Goal: Find specific page/section: Find specific page/section

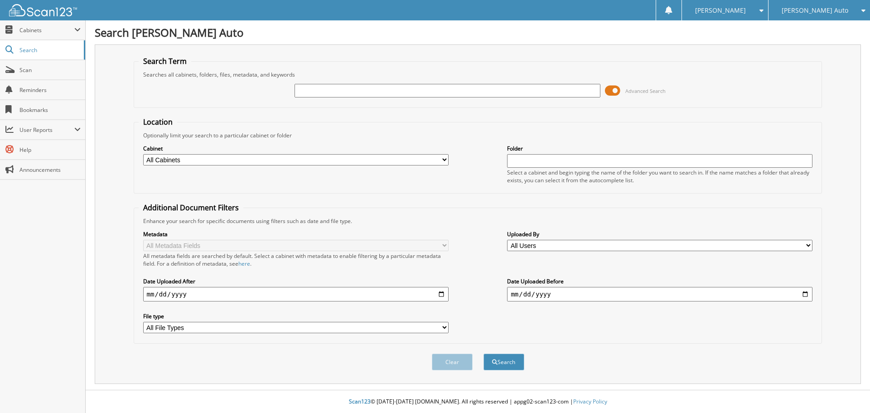
click at [616, 91] on span at bounding box center [612, 91] width 15 height 14
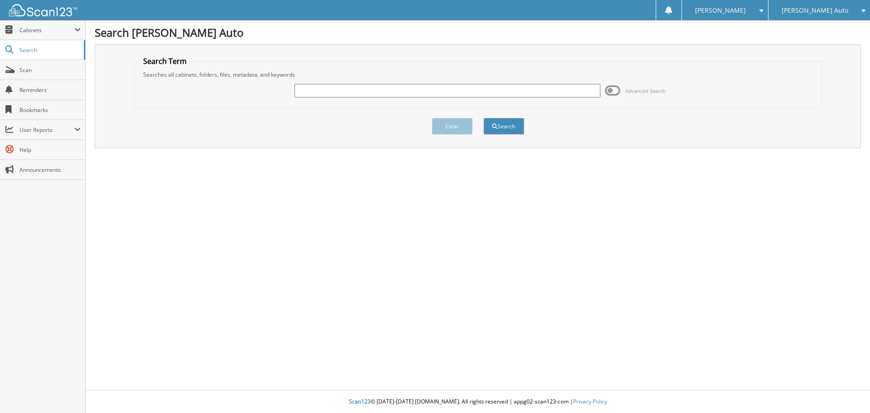
click at [515, 89] on input "text" at bounding box center [446, 91] width 305 height 14
type input "3T25464"
click at [515, 129] on button "Search" at bounding box center [503, 126] width 41 height 17
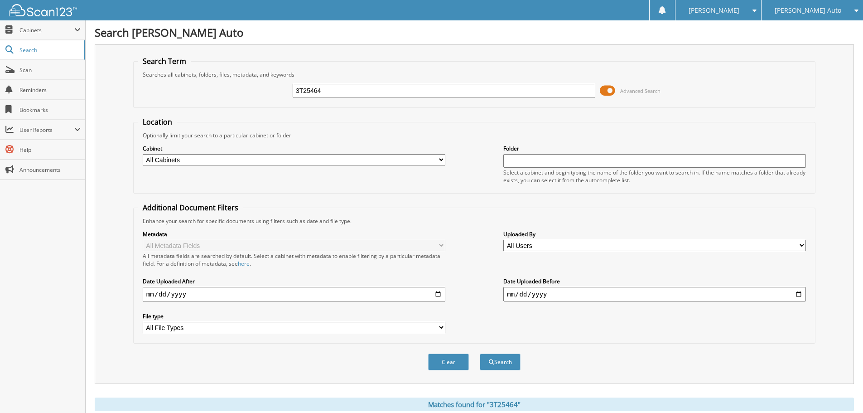
click at [360, 88] on input "3T25464" at bounding box center [444, 91] width 303 height 14
type input "3"
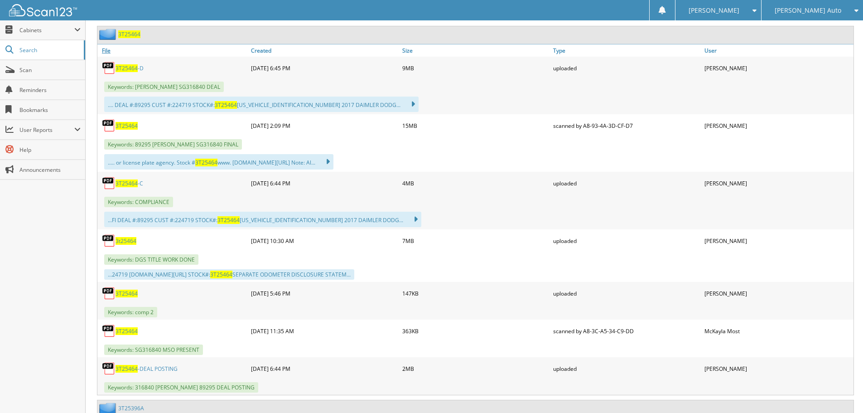
scroll to position [444, 0]
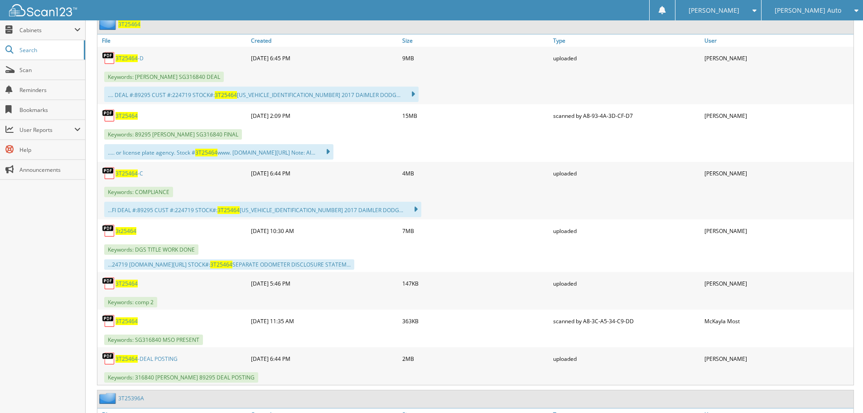
click at [125, 230] on span "3t25464" at bounding box center [125, 231] width 21 height 8
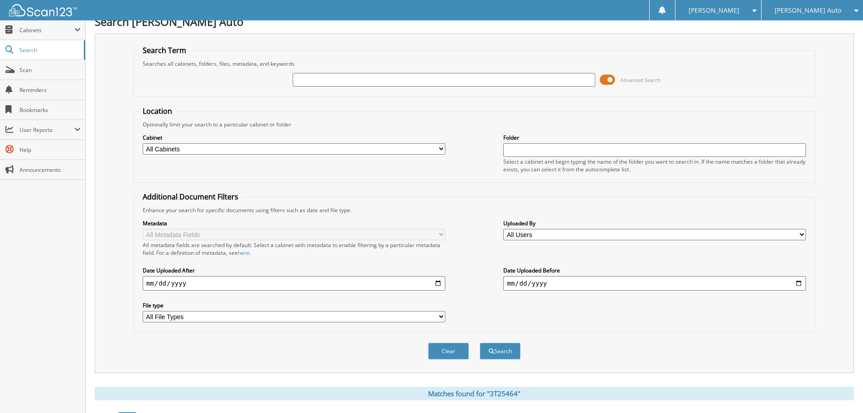
scroll to position [0, 0]
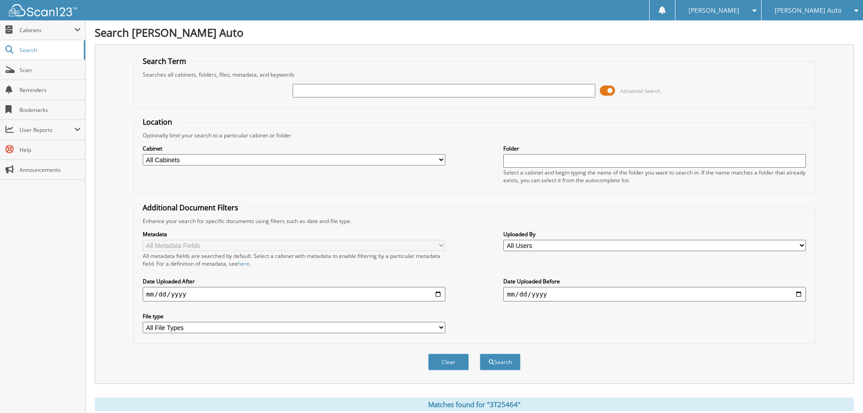
click at [609, 90] on span at bounding box center [607, 91] width 15 height 14
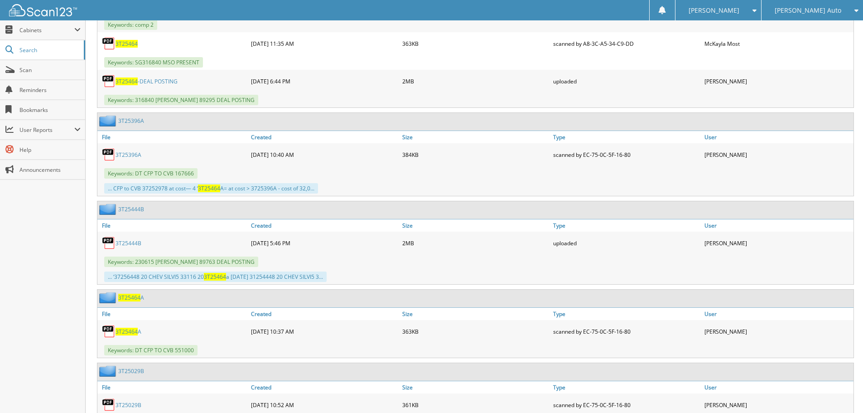
scroll to position [543, 0]
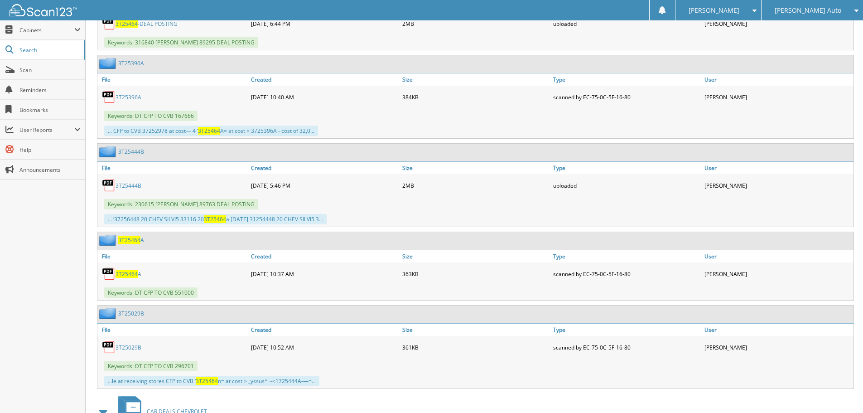
click at [124, 98] on link "3T25396A" at bounding box center [128, 97] width 26 height 8
click at [120, 276] on span "3T25464" at bounding box center [126, 274] width 22 height 8
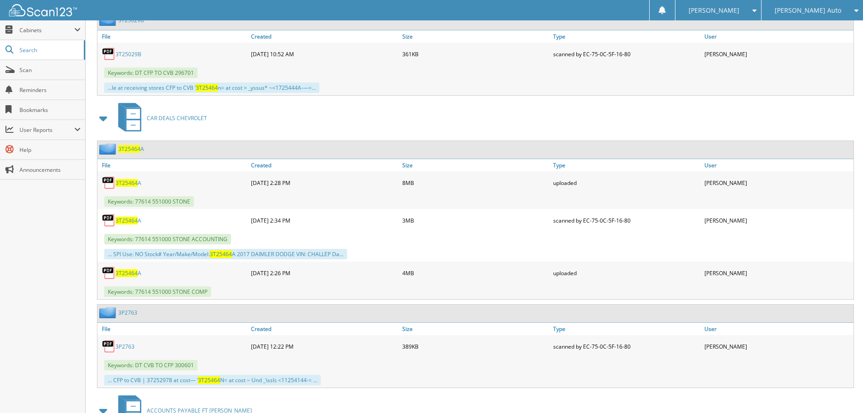
scroll to position [861, 0]
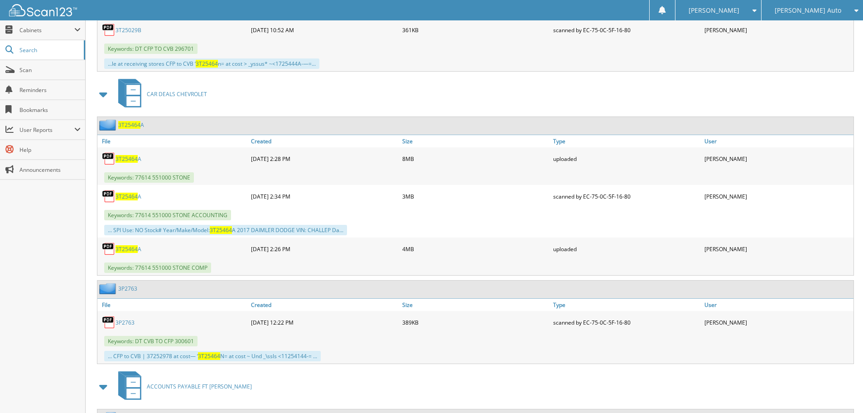
click at [129, 158] on span "3T25464" at bounding box center [126, 159] width 22 height 8
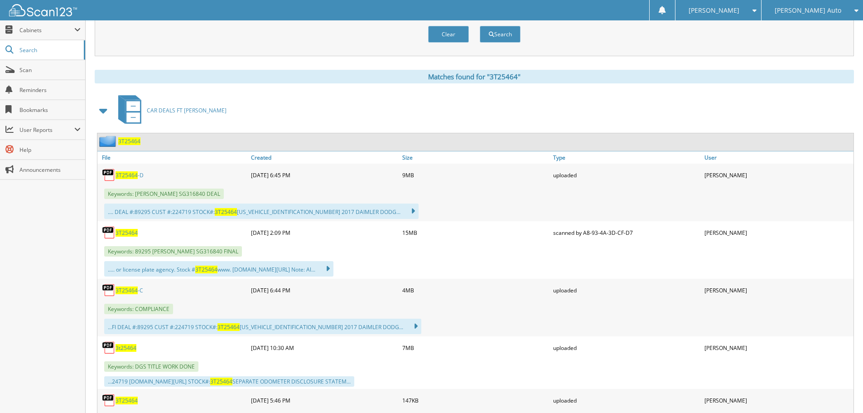
scroll to position [0, 0]
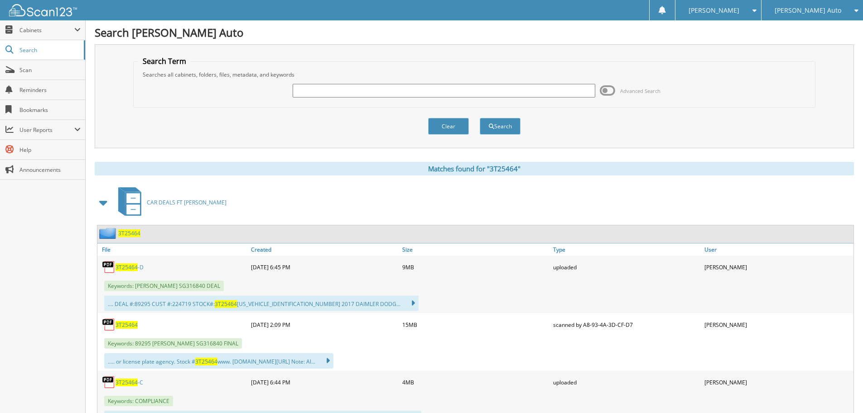
click at [378, 95] on input "text" at bounding box center [444, 91] width 303 height 14
paste input "3T25595B"
type input "3T25595B"
click at [480, 118] on button "Search" at bounding box center [500, 126] width 41 height 17
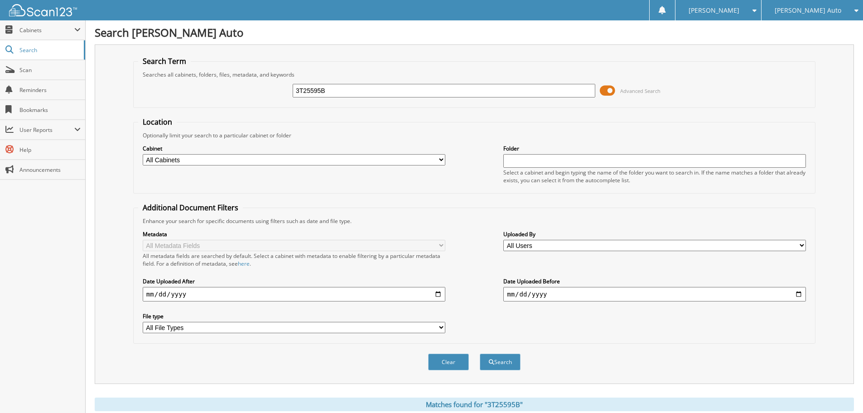
click at [609, 91] on span at bounding box center [607, 91] width 15 height 14
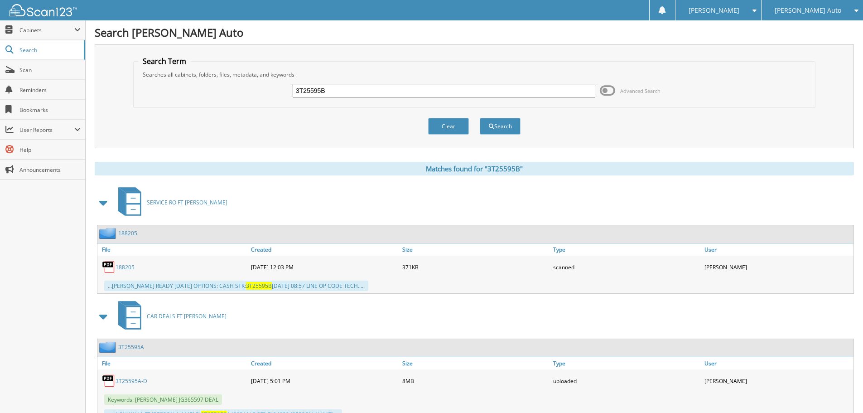
click at [325, 91] on input "3T25595B" at bounding box center [444, 91] width 303 height 14
type input "3T25595"
click at [480, 118] on button "Search" at bounding box center [500, 126] width 41 height 17
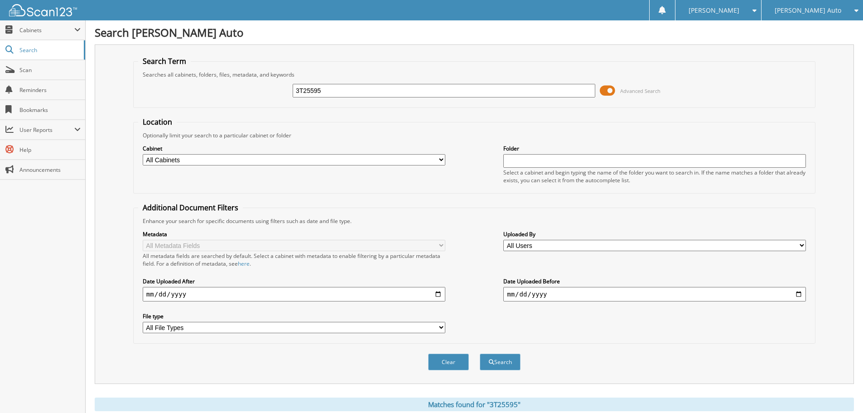
click at [611, 91] on span at bounding box center [607, 91] width 15 height 14
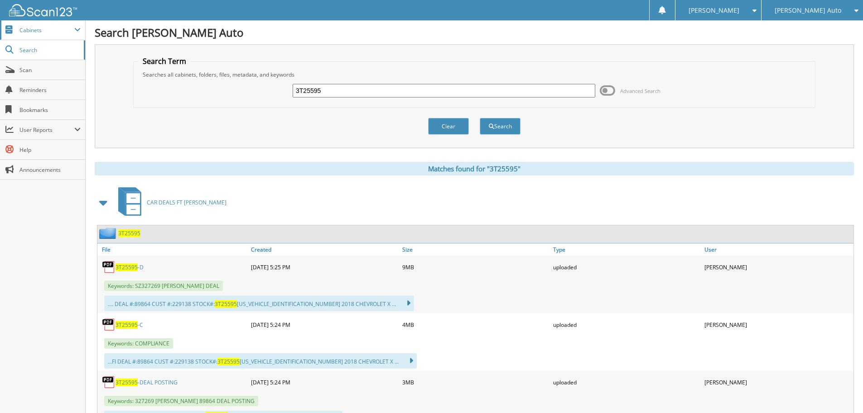
click at [34, 29] on span "Cabinets" at bounding box center [46, 30] width 55 height 8
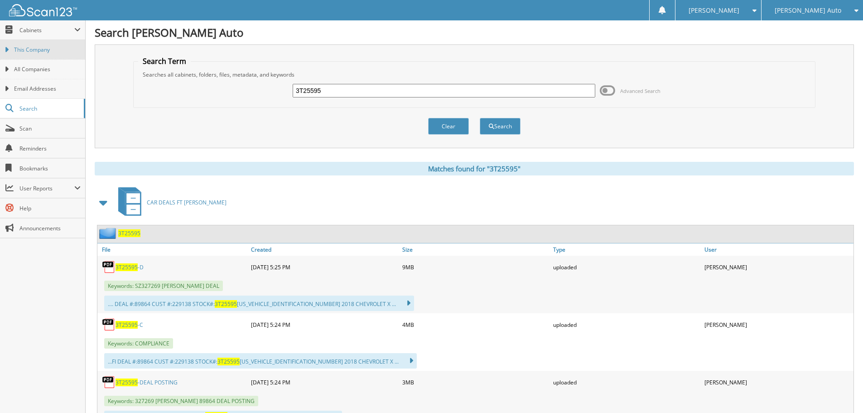
click at [38, 57] on link "This Company" at bounding box center [42, 49] width 85 height 19
